Goal: Task Accomplishment & Management: Manage account settings

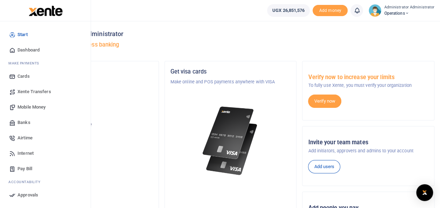
click at [32, 107] on span "Mobile Money" at bounding box center [32, 107] width 28 height 7
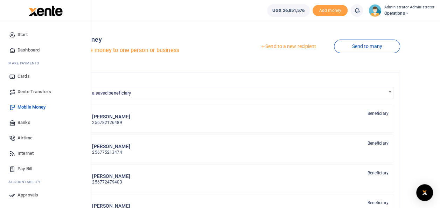
click at [23, 118] on link "Banks" at bounding box center [45, 122] width 79 height 15
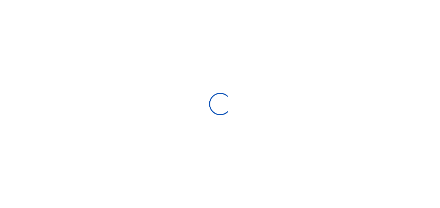
select select
select select "Loading bundles"
select select
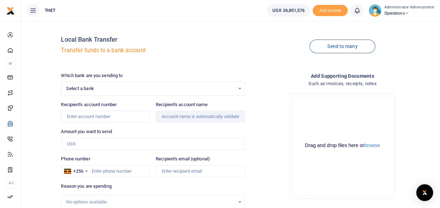
click at [96, 87] on span "Select a bank" at bounding box center [150, 88] width 168 height 7
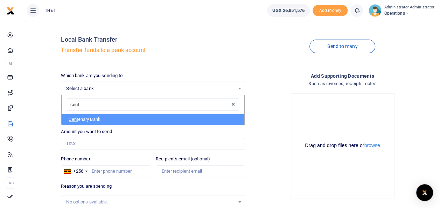
type input "cente"
click at [98, 120] on li "Cente nary Bank" at bounding box center [153, 119] width 182 height 11
select select "CENT"
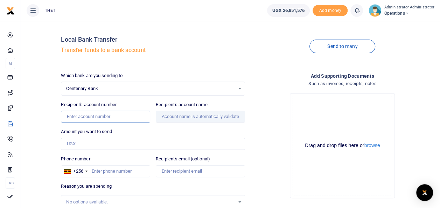
paste input "3100078494"
type input "3100078494"
click at [181, 130] on div "Amount you want to send Amount is required." at bounding box center [153, 139] width 184 height 22
type input "Blue Cuts Motel Limited"
click at [83, 143] on input "Amount you want to send" at bounding box center [153, 144] width 184 height 12
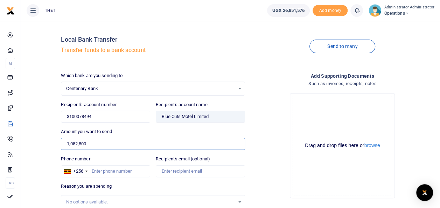
type input "1,052,800"
click at [262, 173] on div "Drop your files here Drag and drop files here or browse Powered by Uppy" at bounding box center [343, 146] width 184 height 116
click at [169, 170] on input "Recipient's email (optional)" at bounding box center [200, 171] width 89 height 12
type input "sheila@thet.org"
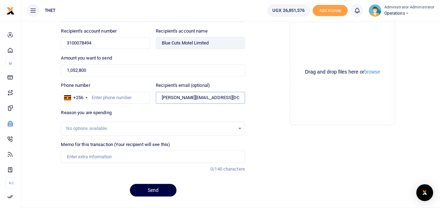
scroll to position [75, 0]
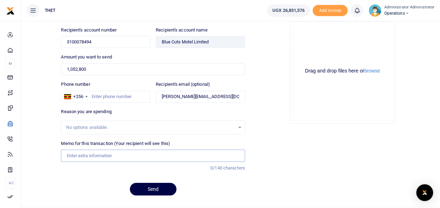
click at [79, 155] on input "Memo for this transaction (Your recipient will see this)" at bounding box center [153, 155] width 184 height 12
click at [240, 128] on div "No options available." at bounding box center [152, 128] width 183 height 8
click at [240, 126] on div "No options available." at bounding box center [152, 128] width 183 height 8
click at [92, 152] on input "Memo for this transaction (Your recipient will see this)" at bounding box center [153, 155] width 184 height 12
type input "G"
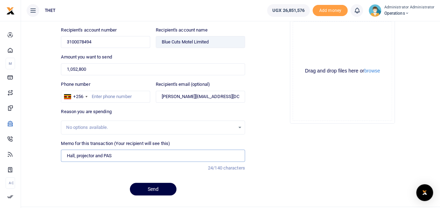
click at [95, 153] on input "Hall, projector and PAS" at bounding box center [153, 155] width 184 height 12
click at [125, 154] on input "Hall, projector hire and PAS" at bounding box center [153, 155] width 184 height 12
click at [160, 161] on div "Memo for this transaction (Your recipient will see this) Hall, projector hire a…" at bounding box center [152, 158] width 189 height 37
click at [123, 152] on input "Hall, projector hire and PAS Koboko district" at bounding box center [153, 155] width 184 height 12
type input "Hall, projector hire and PAS for CHW training in Koboko district"
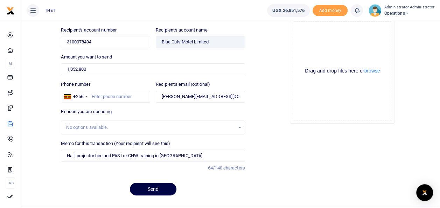
click at [191, 169] on div "Memo for this transaction (Your recipient will see this) Hall, projector hire a…" at bounding box center [152, 158] width 189 height 37
click at [160, 187] on button "Send" at bounding box center [153, 189] width 47 height 13
click at [68, 41] on input "3100078494" at bounding box center [105, 42] width 89 height 12
type input "3100078494"
click at [146, 55] on div "Amount you want to send 1,052,800 Amount is required." at bounding box center [153, 65] width 184 height 22
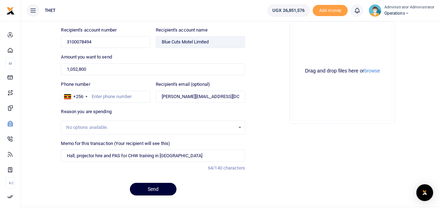
click at [154, 186] on button "Send" at bounding box center [153, 189] width 47 height 13
type input "0775213474"
click at [130, 110] on div "Reason you are spending No options available." at bounding box center [153, 121] width 184 height 26
click at [151, 188] on button "Send" at bounding box center [153, 189] width 47 height 13
click at [76, 154] on input "Hall, projector hire and PAS for CHW training in Koboko district" at bounding box center [153, 155] width 184 height 12
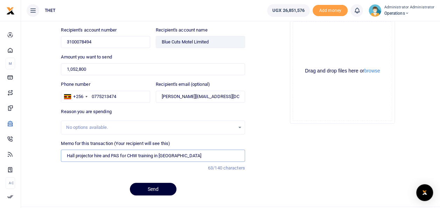
type input "Hall projector hire and PAS for CHW training in Koboko district"
click at [153, 188] on button "Send" at bounding box center [153, 189] width 47 height 13
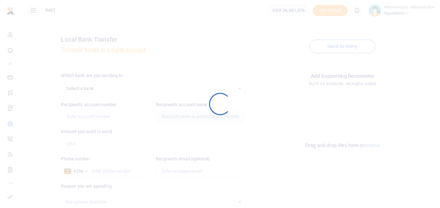
scroll to position [74, 0]
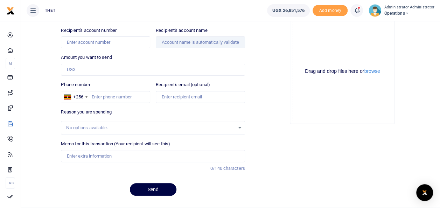
click at [358, 8] on icon at bounding box center [356, 11] width 7 height 8
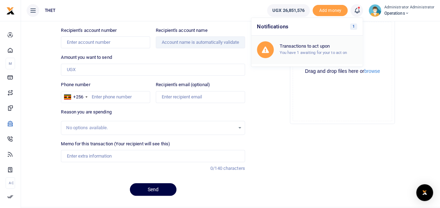
click at [308, 53] on small "You have 1 awaiting for your to act on" at bounding box center [313, 52] width 68 height 5
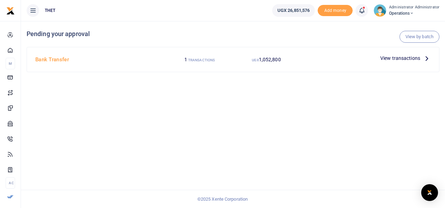
click at [427, 58] on icon at bounding box center [427, 58] width 8 height 8
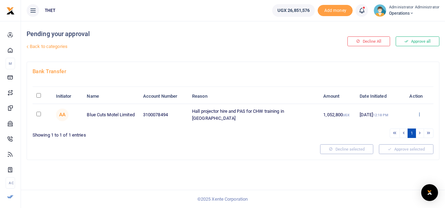
click at [420, 117] on icon at bounding box center [419, 114] width 5 height 5
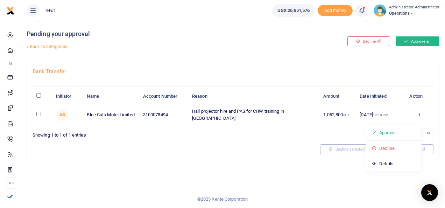
click at [419, 41] on button "Approve all" at bounding box center [418, 41] width 44 height 10
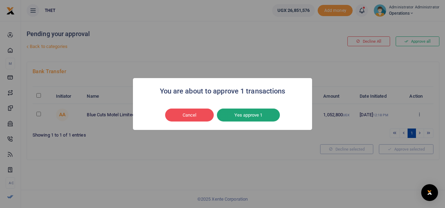
click at [251, 114] on button "Yes approve 1" at bounding box center [248, 115] width 63 height 13
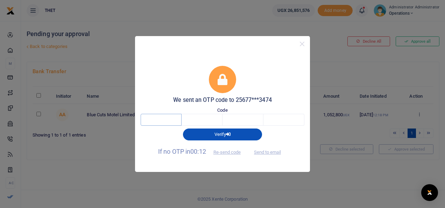
click at [166, 120] on input "text" at bounding box center [161, 120] width 41 height 12
type input "6"
type input "5"
type input "6"
type input "5"
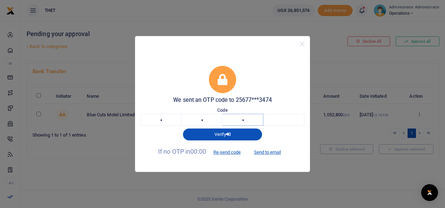
type input "4"
type input "8"
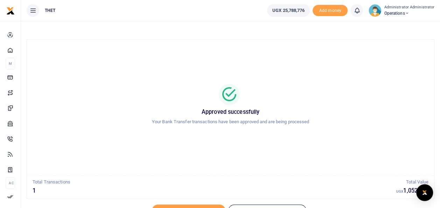
click at [423, 108] on div "Approved successfully Your Bank Transfer transactions have been approved and ar…" at bounding box center [230, 107] width 390 height 47
